Goal: Information Seeking & Learning: Compare options

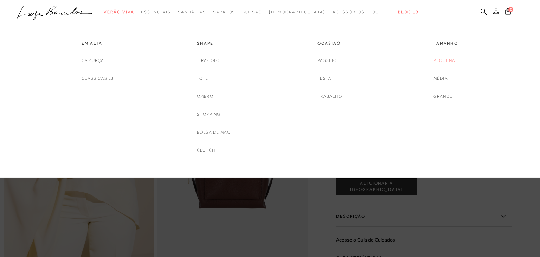
click at [449, 58] on link "Pequena" at bounding box center [444, 60] width 22 height 7
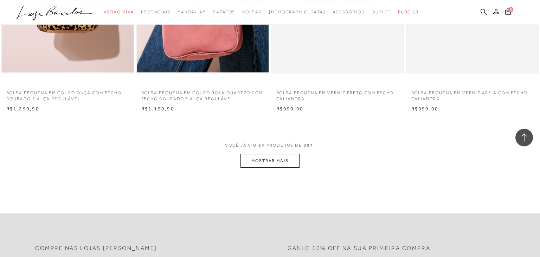
scroll to position [1410, 0]
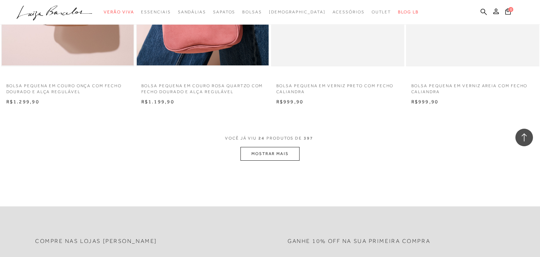
click at [271, 154] on button "MOSTRAR MAIS" at bounding box center [269, 154] width 59 height 14
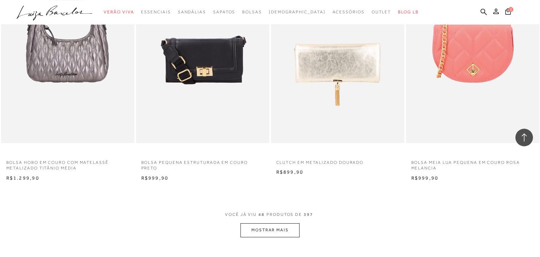
scroll to position [2820, 0]
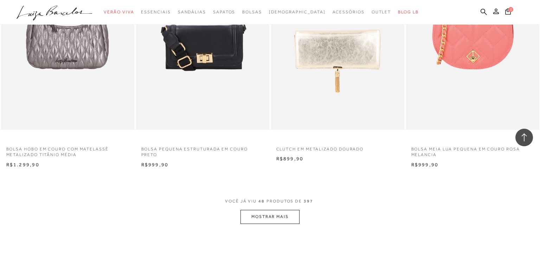
click at [257, 219] on button "MOSTRAR MAIS" at bounding box center [269, 217] width 59 height 14
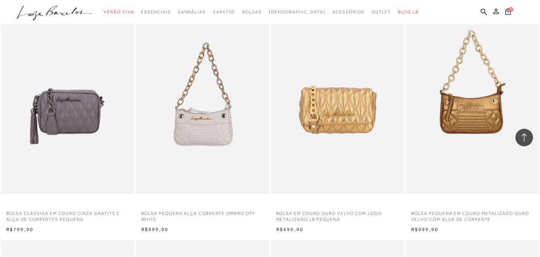
scroll to position [3785, 0]
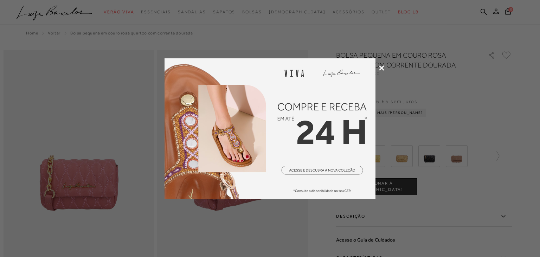
click at [383, 68] on icon at bounding box center [381, 67] width 5 height 5
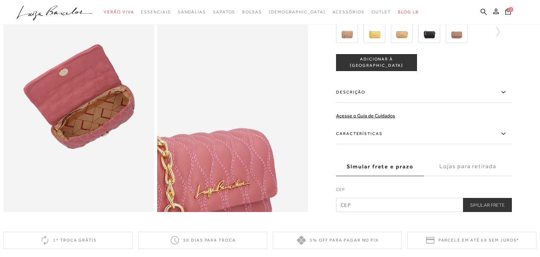
scroll to position [222, 0]
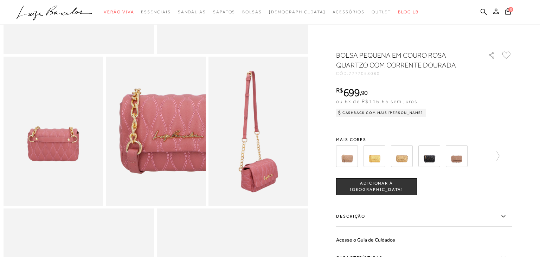
click at [348, 159] on img at bounding box center [347, 156] width 22 height 22
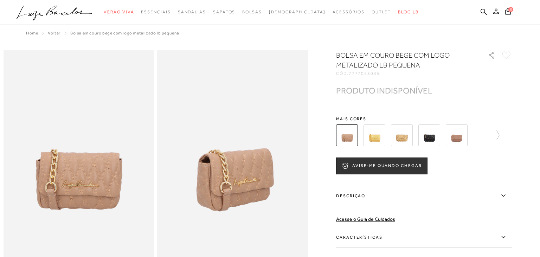
click at [369, 142] on img at bounding box center [374, 135] width 22 height 22
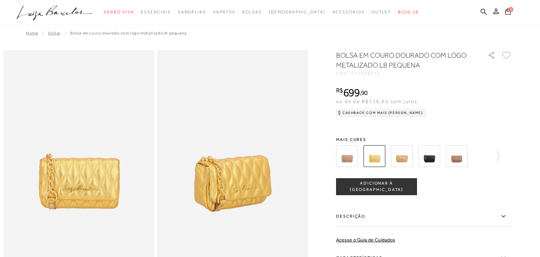
click at [403, 156] on img at bounding box center [402, 156] width 22 height 22
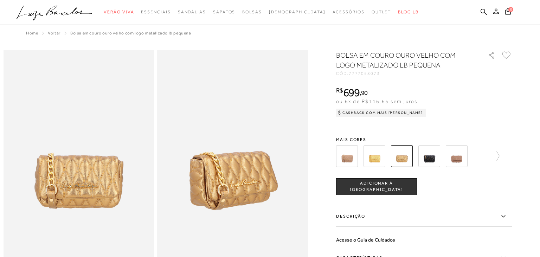
click at [430, 158] on img at bounding box center [429, 156] width 22 height 22
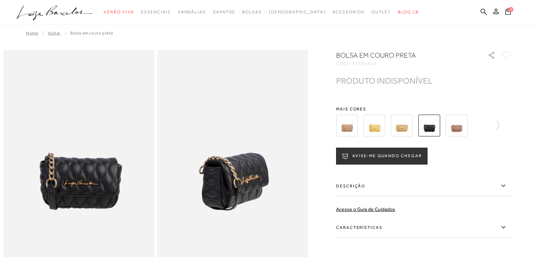
click at [456, 133] on img at bounding box center [457, 126] width 22 height 22
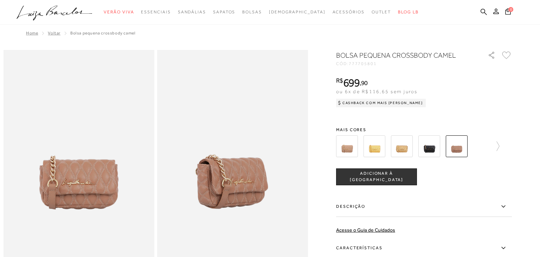
click at [501, 149] on div at bounding box center [424, 146] width 176 height 26
click at [498, 146] on icon at bounding box center [495, 146] width 10 height 10
click at [365, 149] on img at bounding box center [359, 146] width 22 height 22
